Goal: Check status

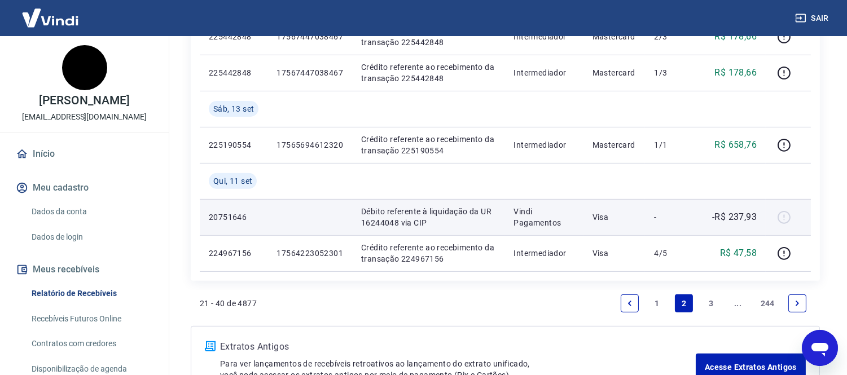
scroll to position [906, 0]
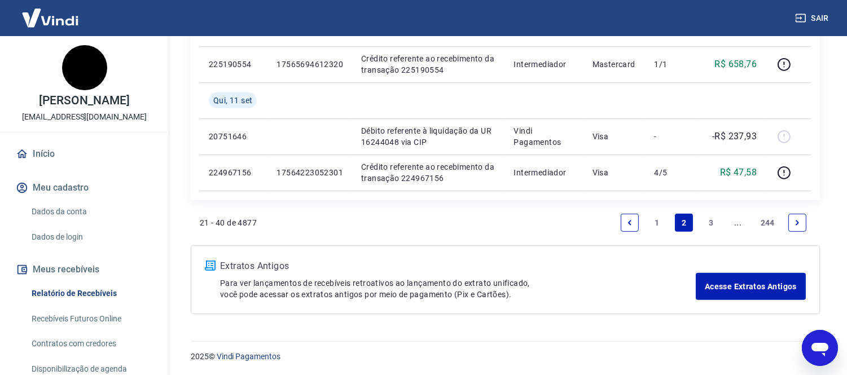
click at [649, 222] on link "1" at bounding box center [657, 223] width 18 height 18
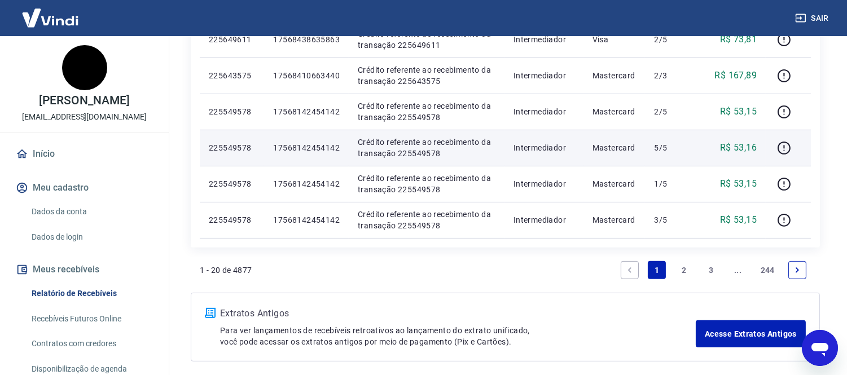
scroll to position [736, 0]
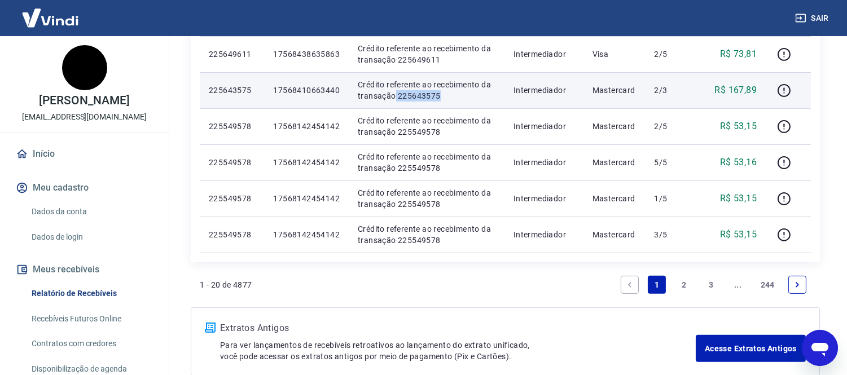
drag, startPoint x: 395, startPoint y: 98, endPoint x: 443, endPoint y: 96, distance: 48.0
click at [443, 96] on p "Crédito referente ao recebimento da transação 225643575" at bounding box center [427, 90] width 138 height 23
copy p "225643575"
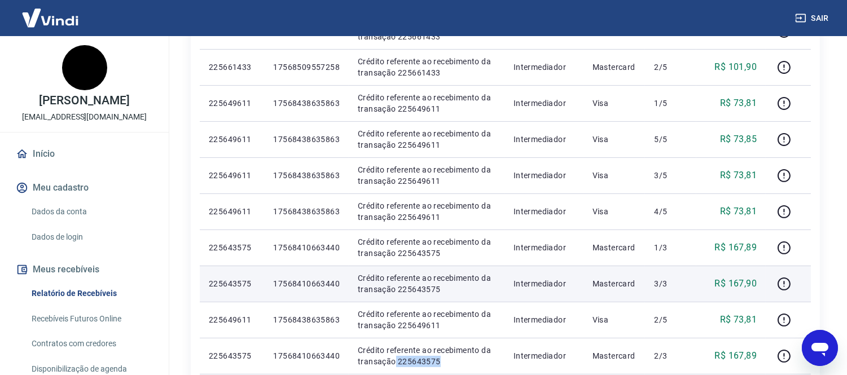
scroll to position [501, 0]
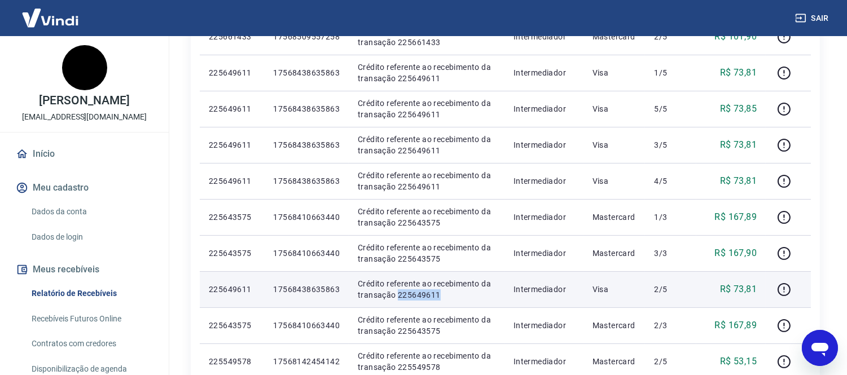
drag, startPoint x: 397, startPoint y: 296, endPoint x: 452, endPoint y: 297, distance: 54.7
click at [452, 297] on p "Crédito referente ao recebimento da transação 225649611" at bounding box center [427, 289] width 138 height 23
copy p "225649611"
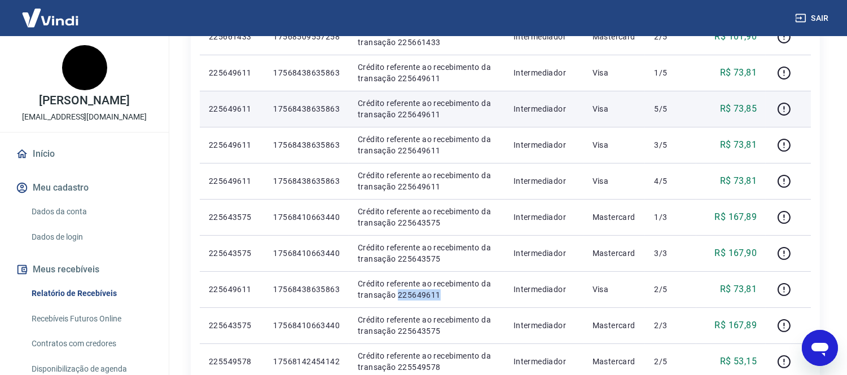
scroll to position [438, 0]
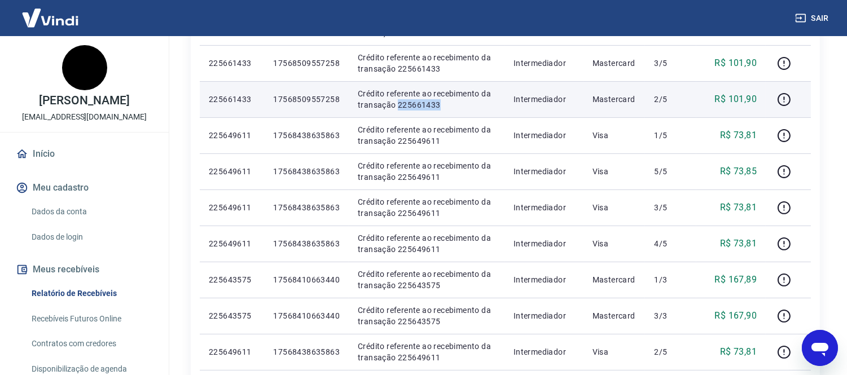
drag, startPoint x: 397, startPoint y: 105, endPoint x: 442, endPoint y: 105, distance: 45.1
click at [442, 105] on p "Crédito referente ao recebimento da transação 225661433" at bounding box center [427, 99] width 138 height 23
copy p "225661433"
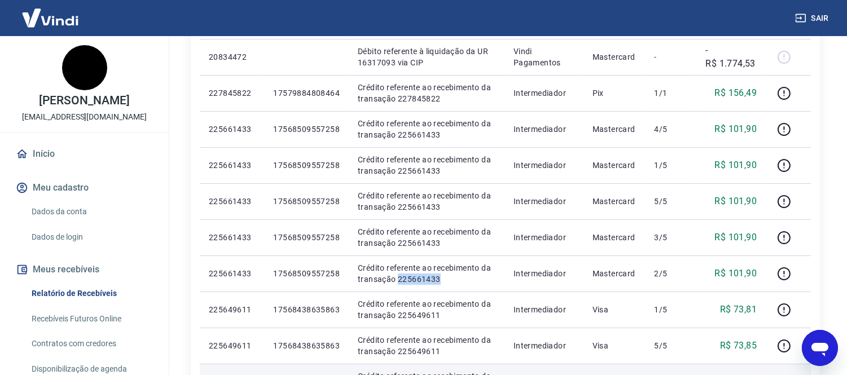
scroll to position [250, 0]
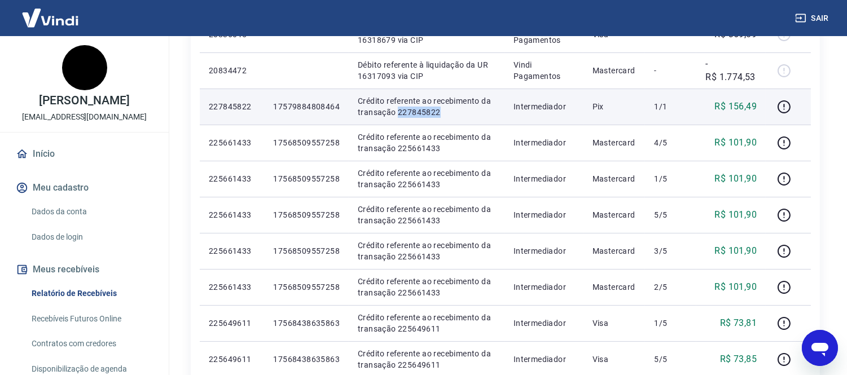
drag, startPoint x: 396, startPoint y: 113, endPoint x: 440, endPoint y: 114, distance: 44.0
click at [440, 114] on p "Crédito referente ao recebimento da transação 227845822" at bounding box center [427, 106] width 138 height 23
copy p "227845822"
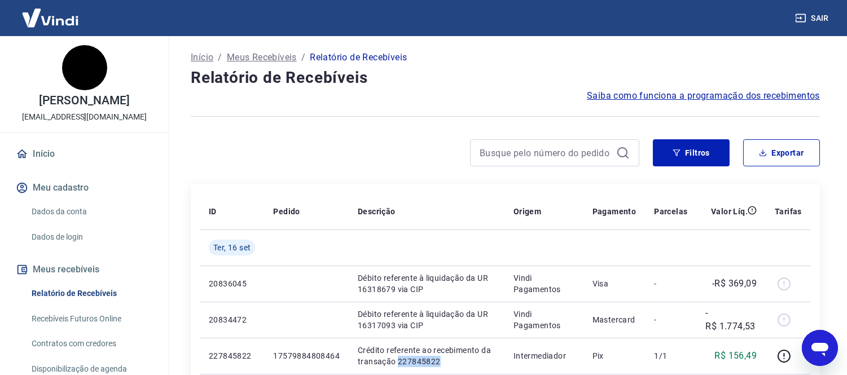
scroll to position [0, 0]
